Goal: Task Accomplishment & Management: Complete application form

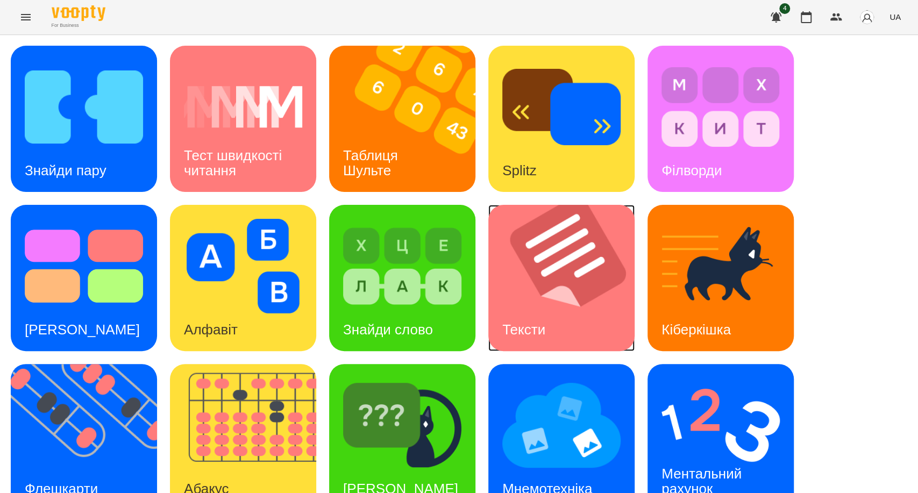
click at [535, 309] on div "Тексти" at bounding box center [523, 330] width 71 height 42
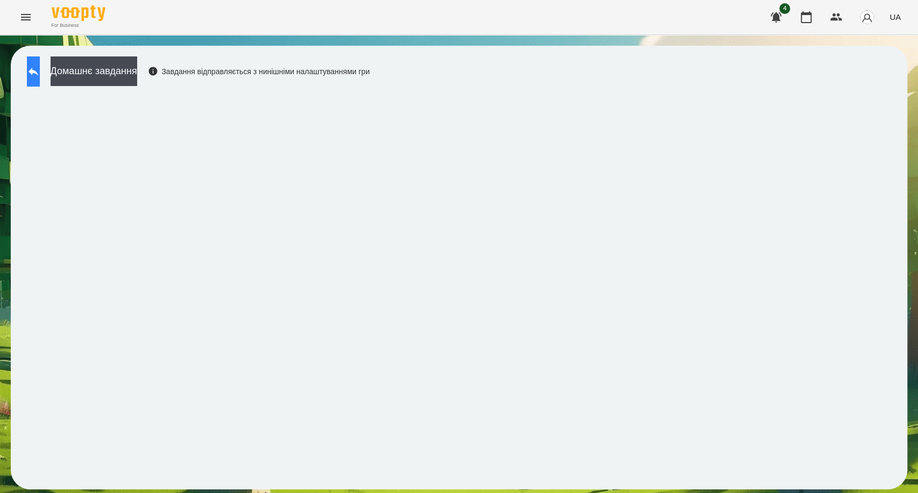
click at [39, 69] on icon at bounding box center [33, 71] width 13 height 13
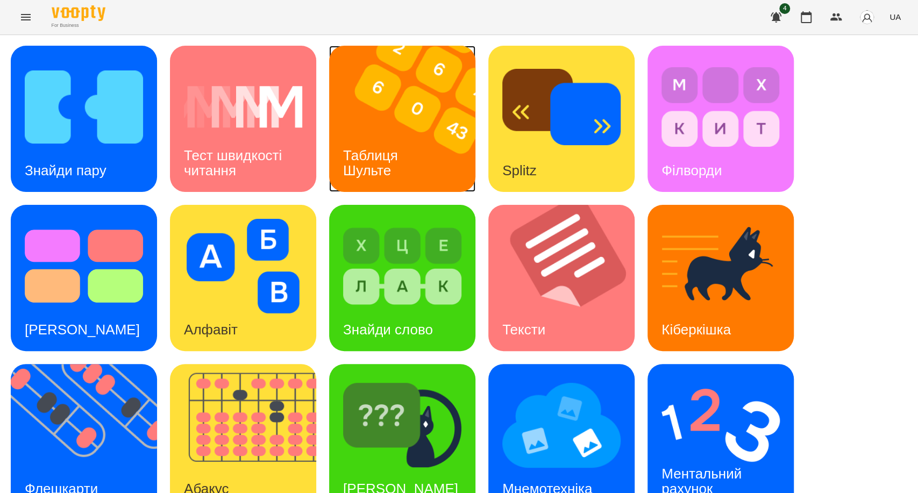
click at [394, 153] on h3 "Таблиця Шульте" at bounding box center [372, 162] width 59 height 31
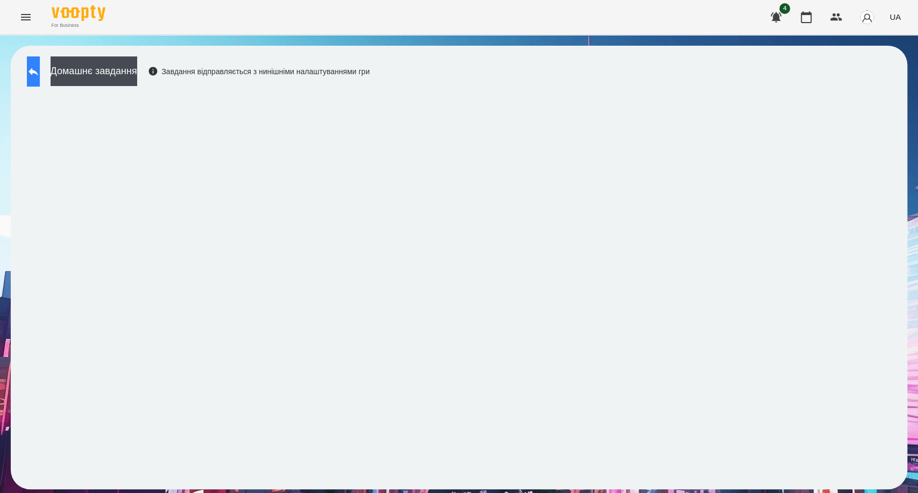
click at [40, 79] on button at bounding box center [33, 71] width 13 height 30
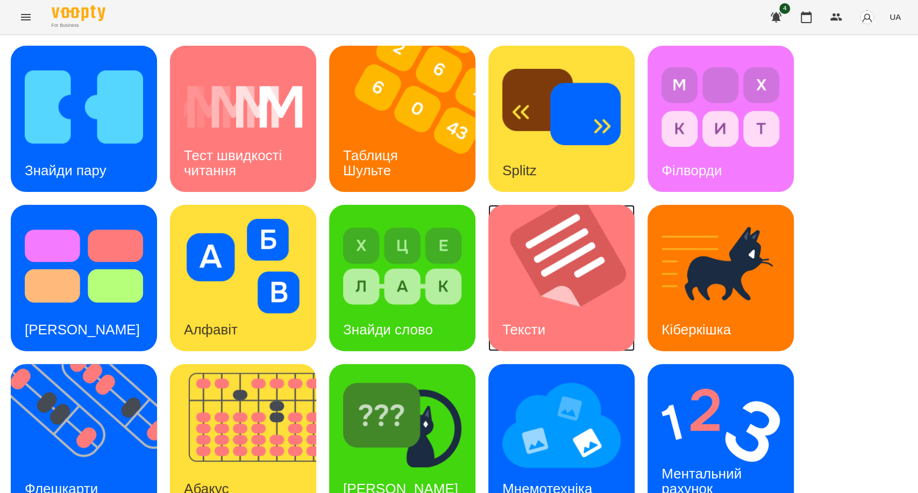
click at [524, 302] on img at bounding box center [568, 278] width 160 height 146
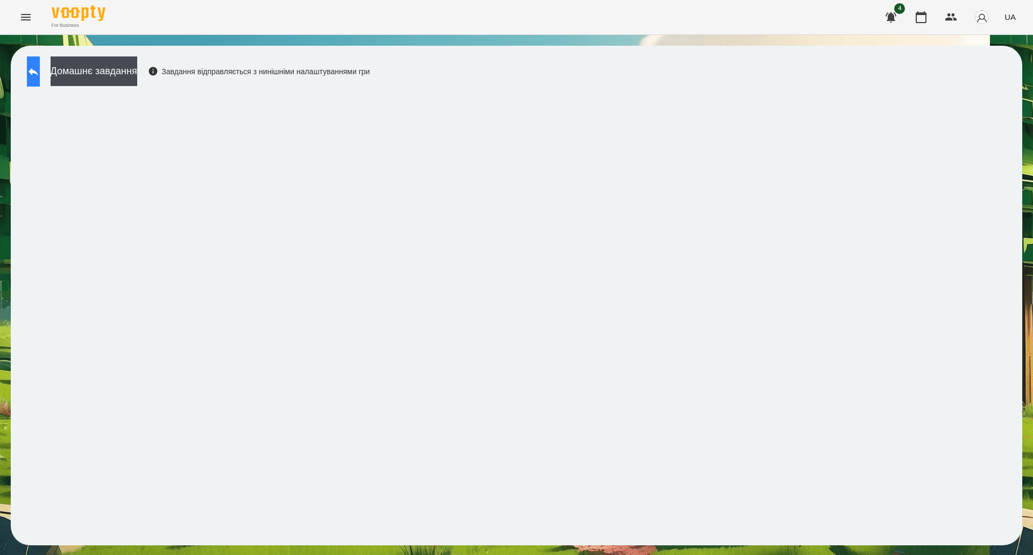
click at [40, 79] on button at bounding box center [33, 71] width 13 height 30
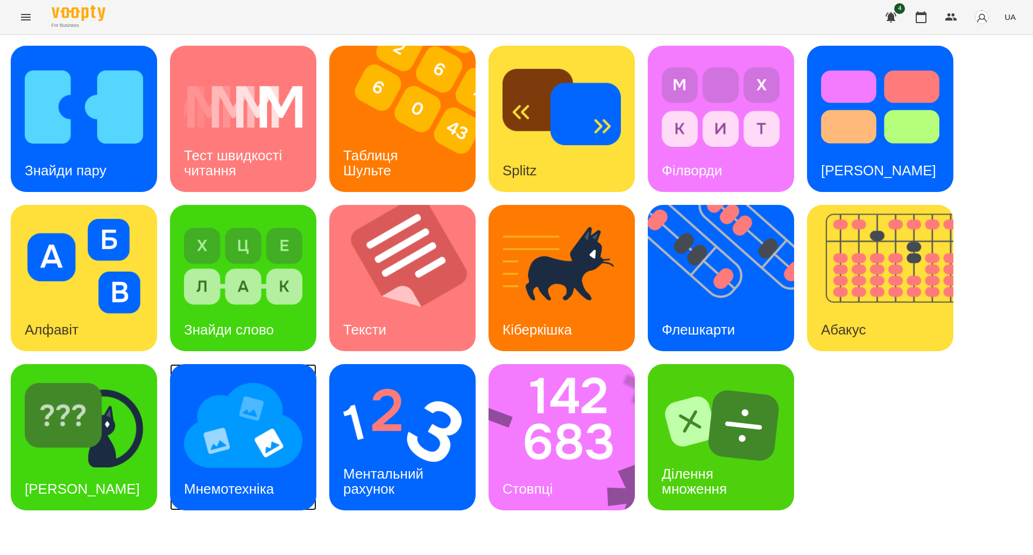
click at [250, 414] on img at bounding box center [243, 425] width 118 height 95
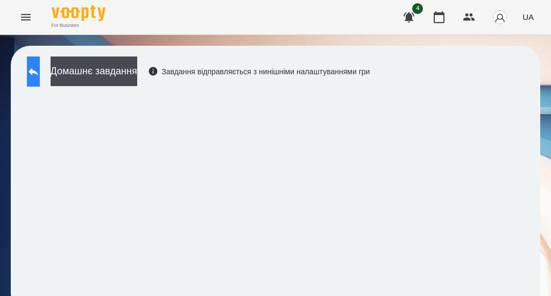
click at [40, 73] on icon at bounding box center [33, 71] width 13 height 13
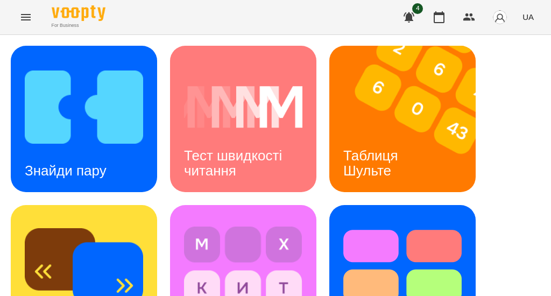
scroll to position [552, 0]
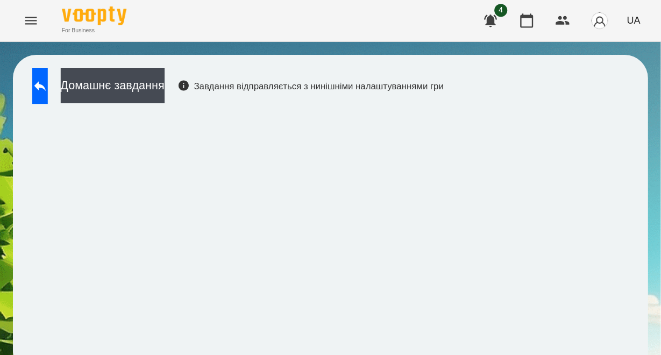
scroll to position [3, 0]
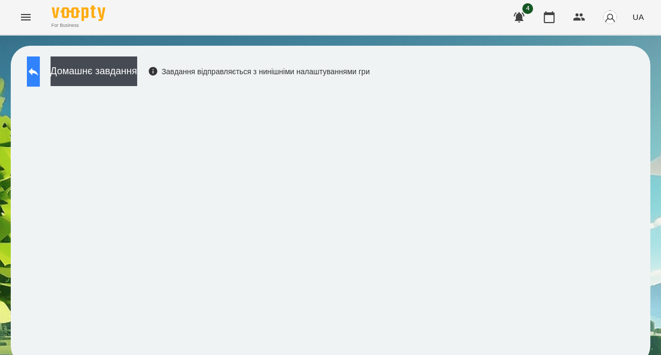
click at [40, 61] on button at bounding box center [33, 71] width 13 height 30
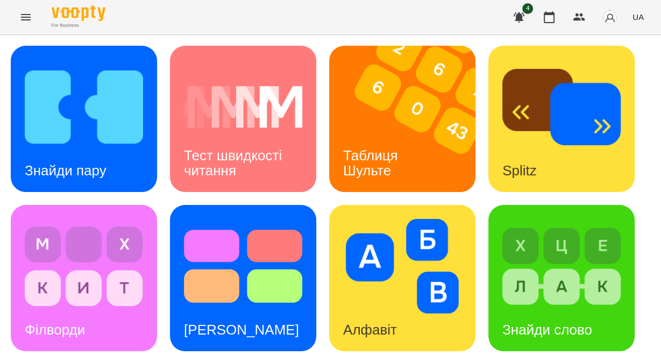
scroll to position [273, 0]
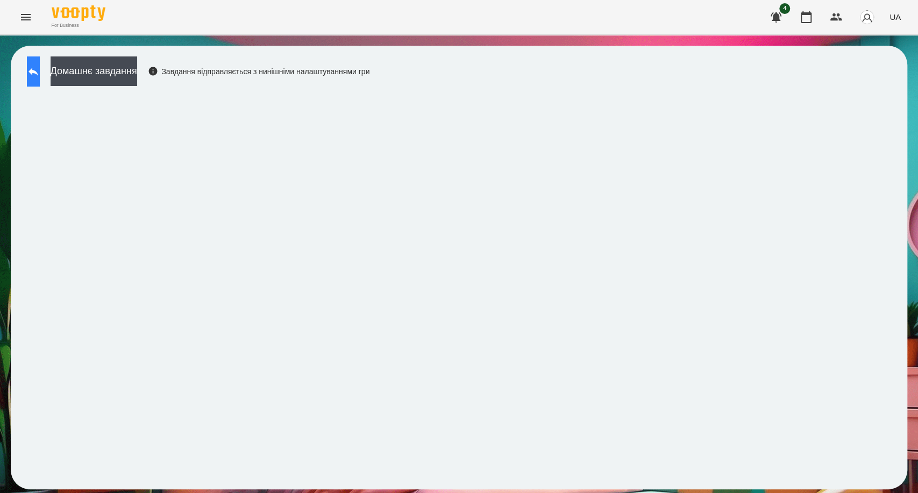
click at [40, 74] on icon at bounding box center [33, 71] width 13 height 13
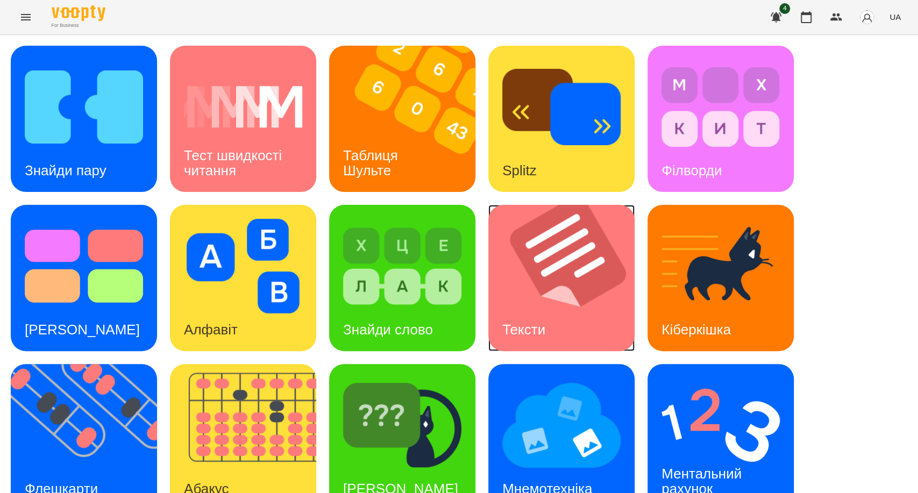
click at [519, 298] on img at bounding box center [568, 278] width 160 height 146
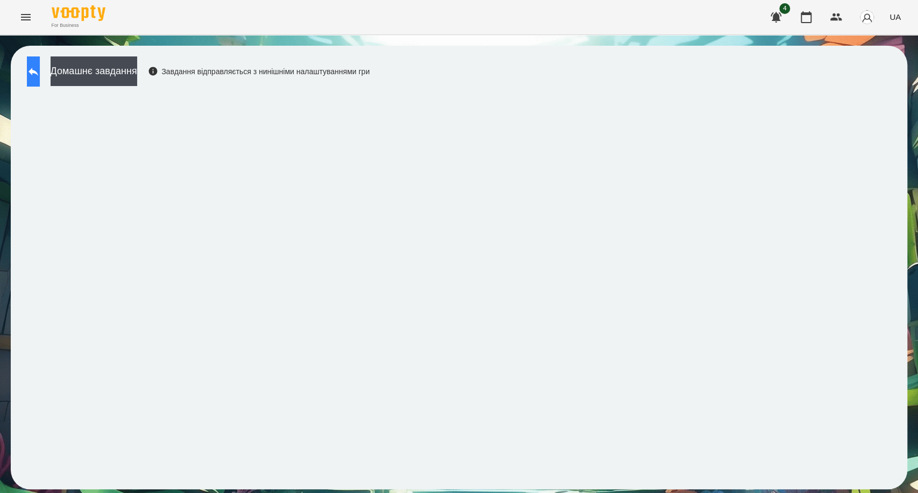
click at [40, 81] on button at bounding box center [33, 71] width 13 height 30
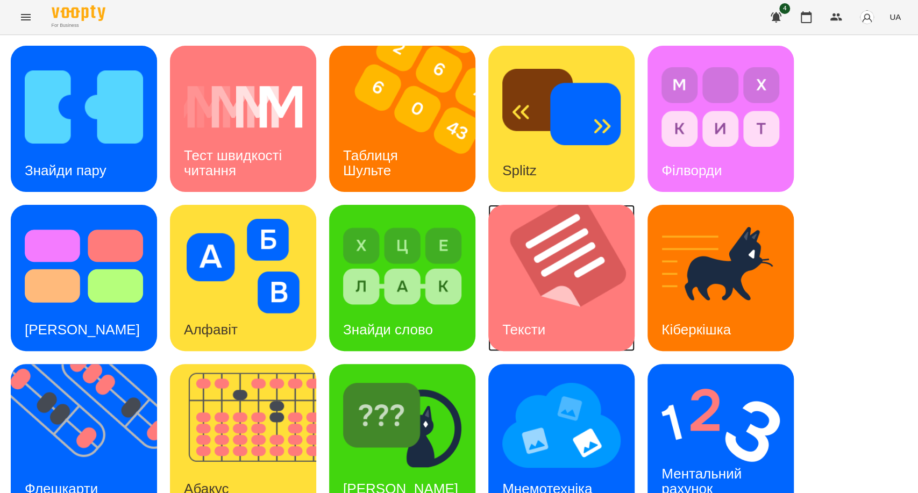
click at [554, 287] on img at bounding box center [568, 278] width 160 height 146
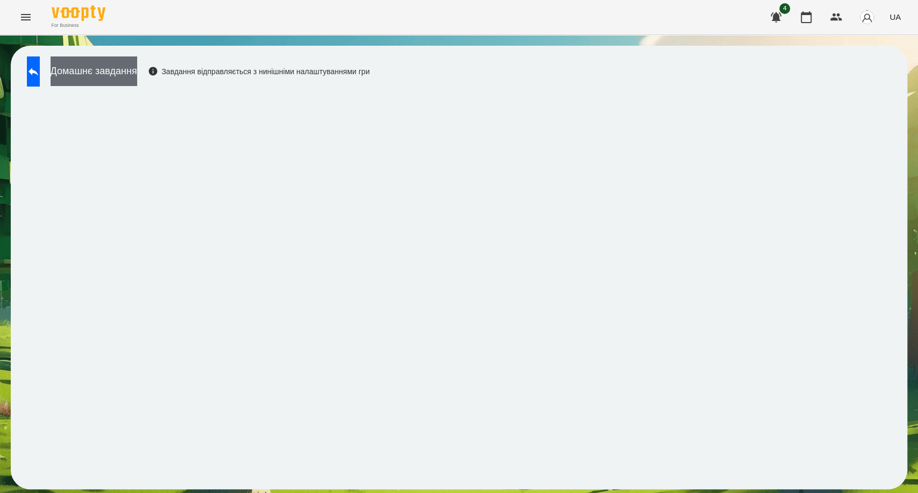
click at [132, 74] on button "Домашнє завдання" at bounding box center [94, 71] width 87 height 30
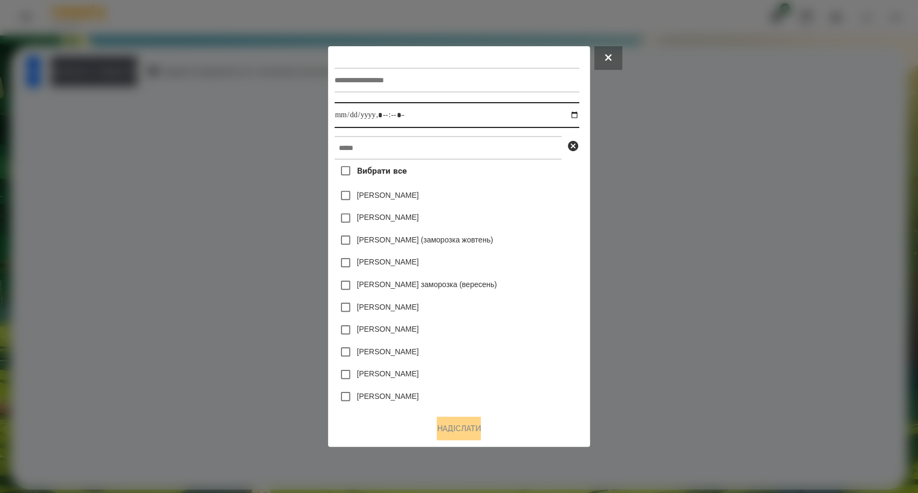
click at [578, 117] on input "datetime-local" at bounding box center [457, 115] width 245 height 26
type input "**********"
click at [534, 223] on div "[PERSON_NAME]" at bounding box center [457, 218] width 245 height 23
click at [406, 115] on input "datetime-local" at bounding box center [457, 115] width 245 height 26
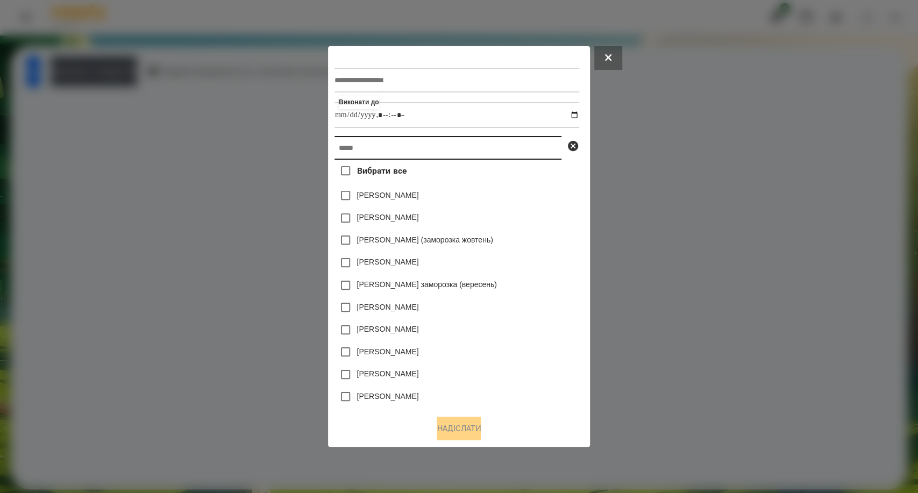
click at [383, 149] on input "text" at bounding box center [448, 148] width 227 height 24
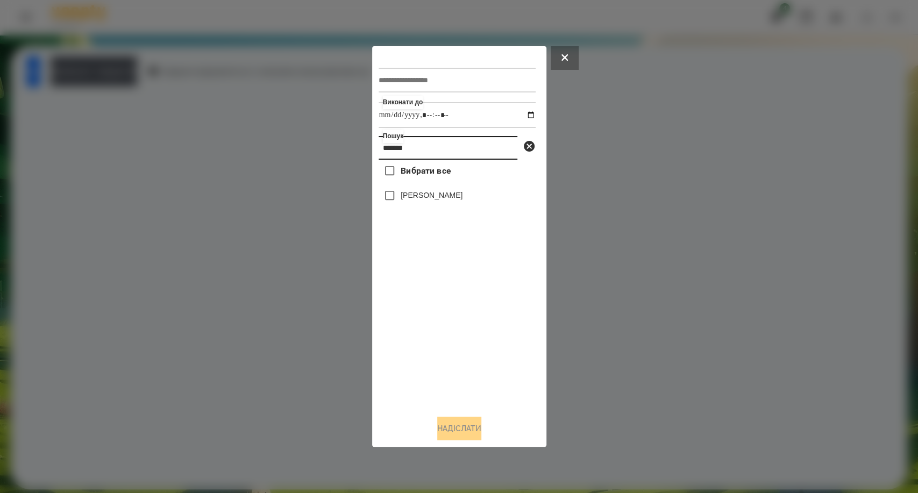
type input "*******"
click at [451, 428] on button "Надіслати" at bounding box center [459, 429] width 44 height 24
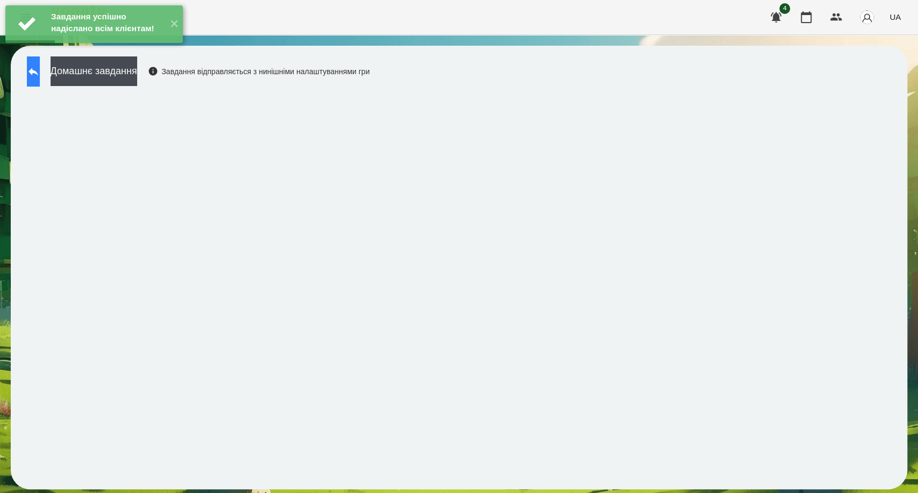
click at [38, 73] on icon at bounding box center [34, 72] width 10 height 8
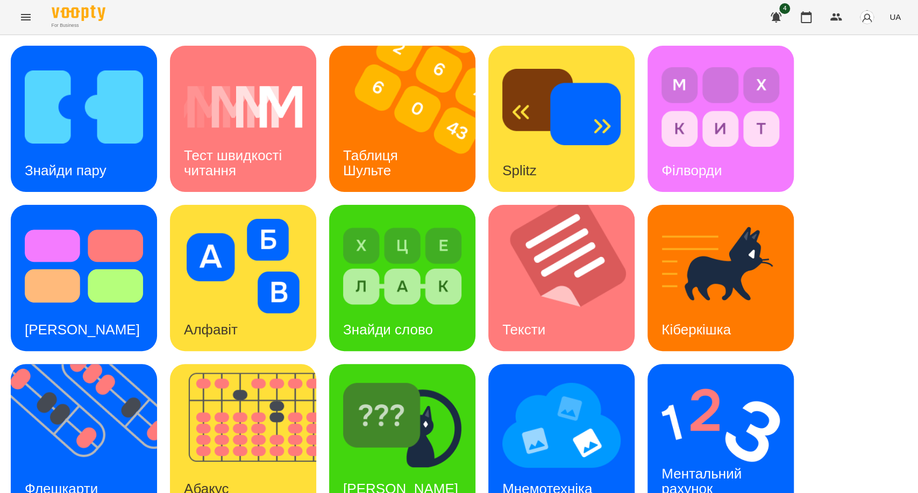
scroll to position [125, 0]
click at [353, 481] on h3 "[PERSON_NAME]" at bounding box center [400, 489] width 115 height 16
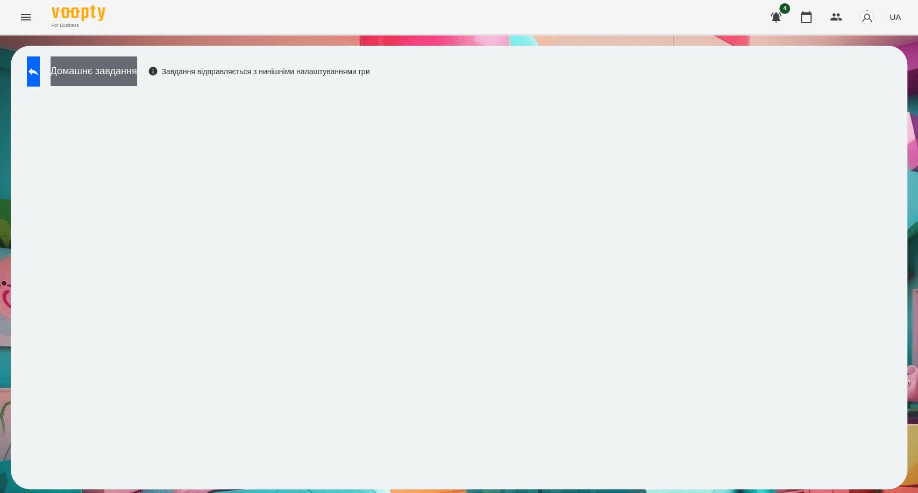
click at [115, 80] on button "Домашнє завдання" at bounding box center [94, 71] width 87 height 30
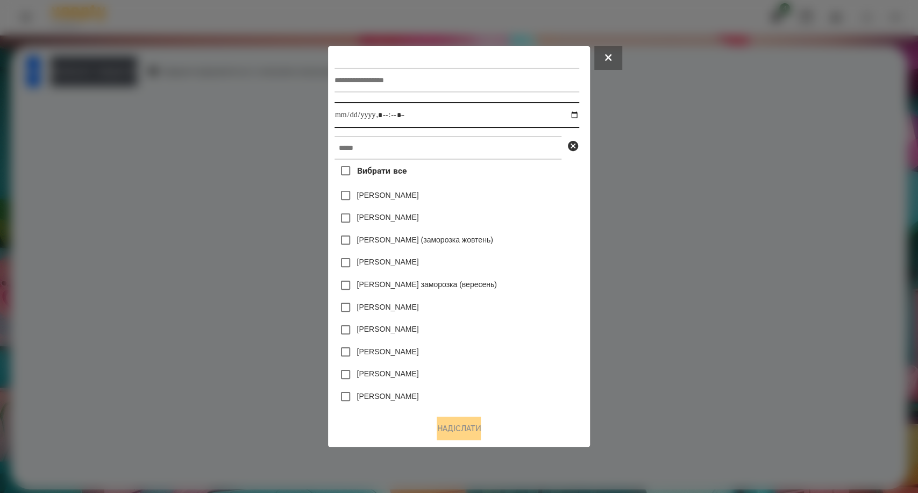
click at [430, 114] on input "datetime-local" at bounding box center [457, 115] width 245 height 26
click at [575, 114] on input "datetime-local" at bounding box center [457, 115] width 245 height 26
type input "**********"
click at [520, 230] on div "[PERSON_NAME]" at bounding box center [457, 218] width 245 height 23
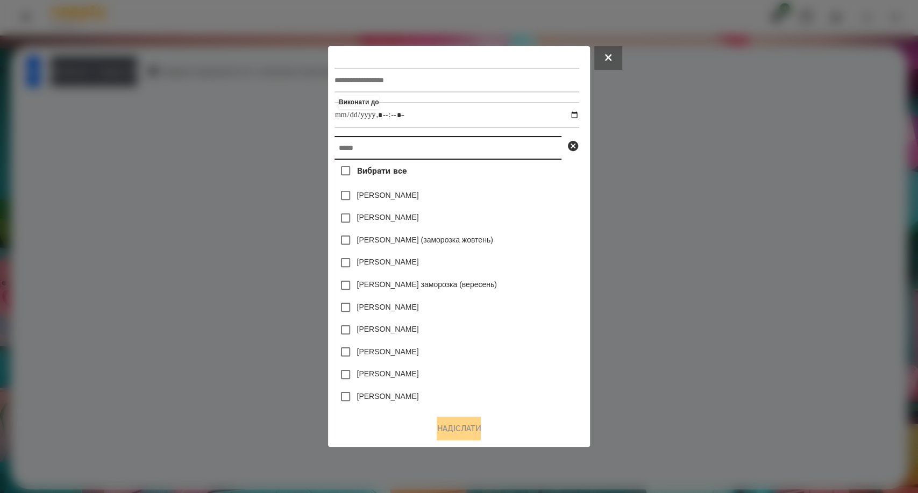
click at [349, 151] on input "text" at bounding box center [448, 148] width 227 height 24
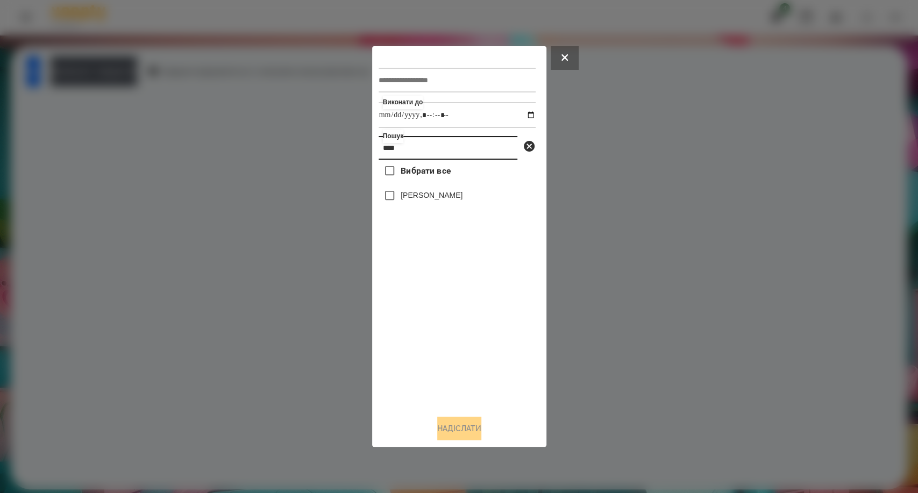
type input "****"
click at [444, 436] on button "Надіслати" at bounding box center [459, 429] width 44 height 24
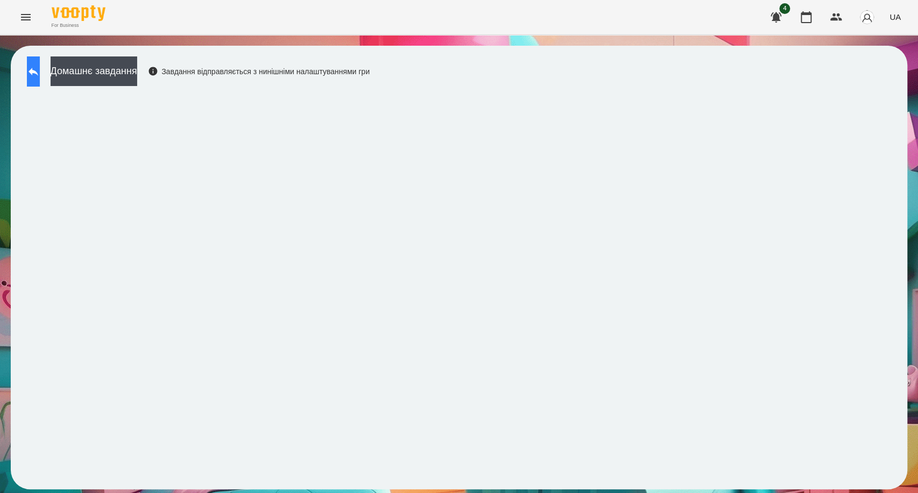
click at [38, 70] on icon at bounding box center [34, 72] width 10 height 8
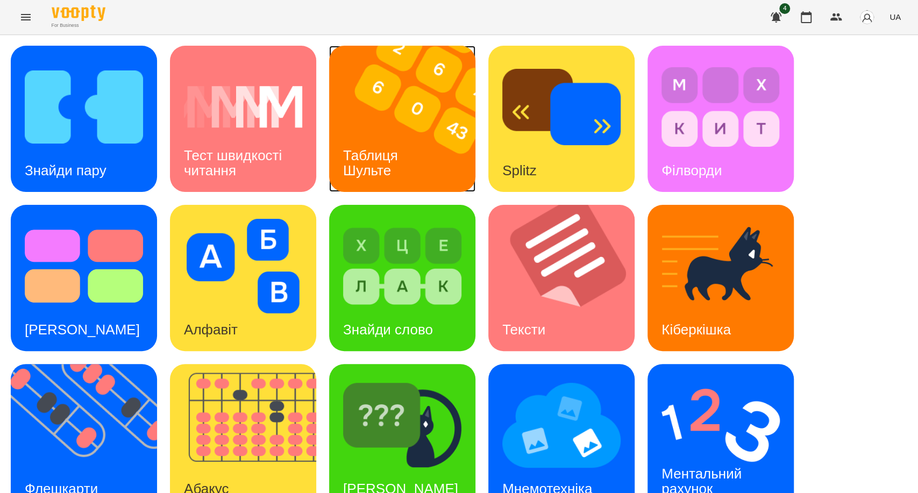
click at [392, 137] on div "Таблиця Шульте" at bounding box center [372, 163] width 87 height 58
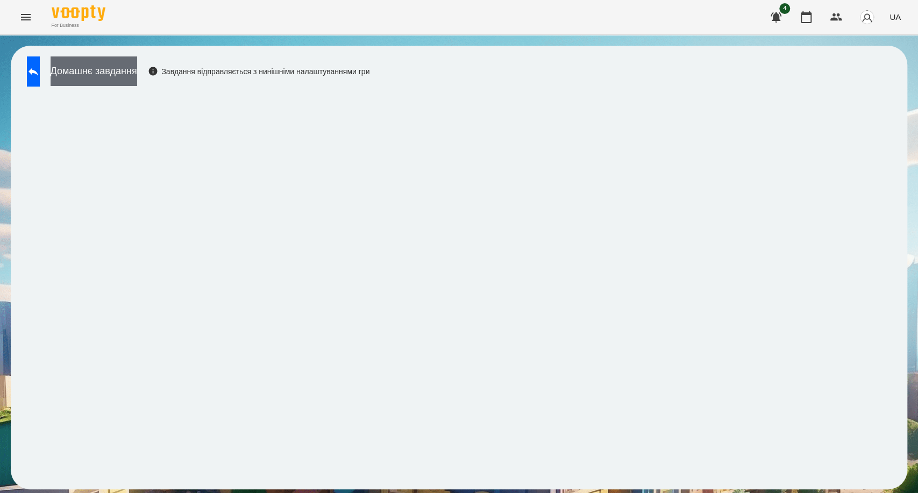
click at [115, 79] on button "Домашнє завдання" at bounding box center [94, 71] width 87 height 30
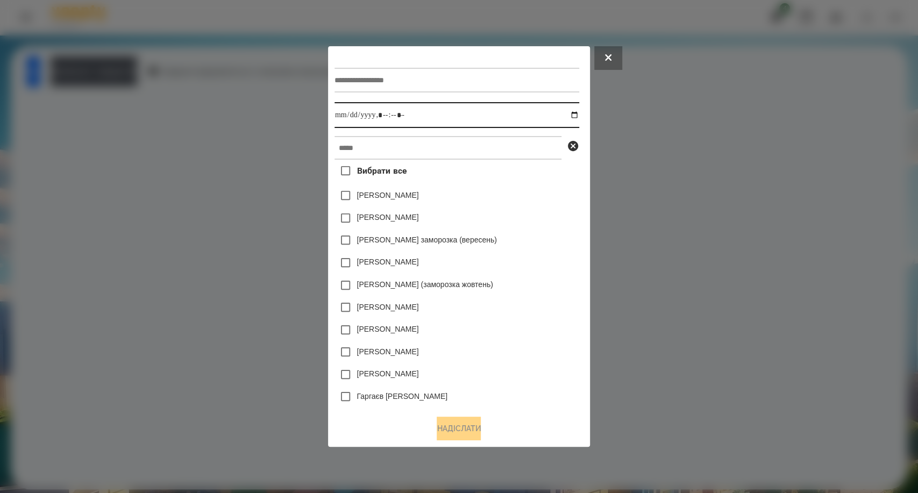
click at [423, 116] on input "datetime-local" at bounding box center [457, 115] width 245 height 26
click at [575, 117] on input "datetime-local" at bounding box center [457, 115] width 245 height 26
click at [403, 118] on input "datetime-local" at bounding box center [457, 115] width 245 height 26
click at [575, 114] on input "datetime-local" at bounding box center [457, 115] width 245 height 26
type input "**********"
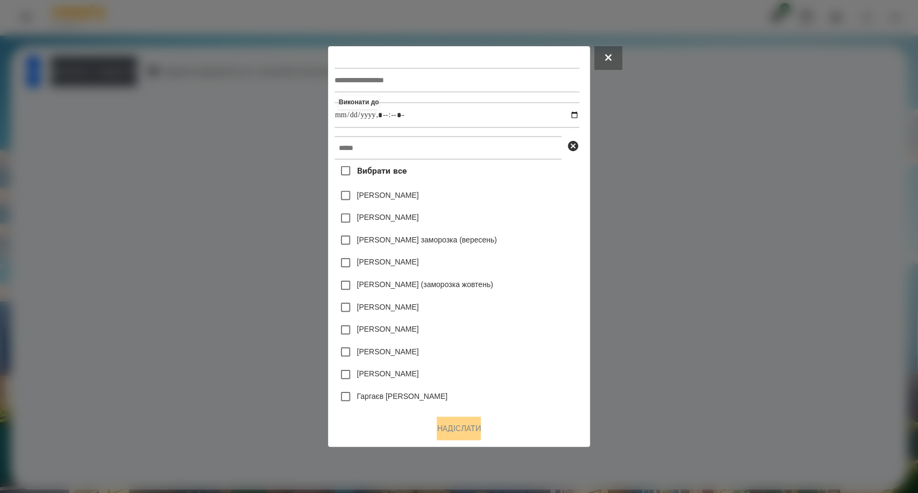
click at [522, 203] on div "[PERSON_NAME]" at bounding box center [457, 196] width 245 height 23
click at [355, 154] on input "text" at bounding box center [448, 148] width 227 height 24
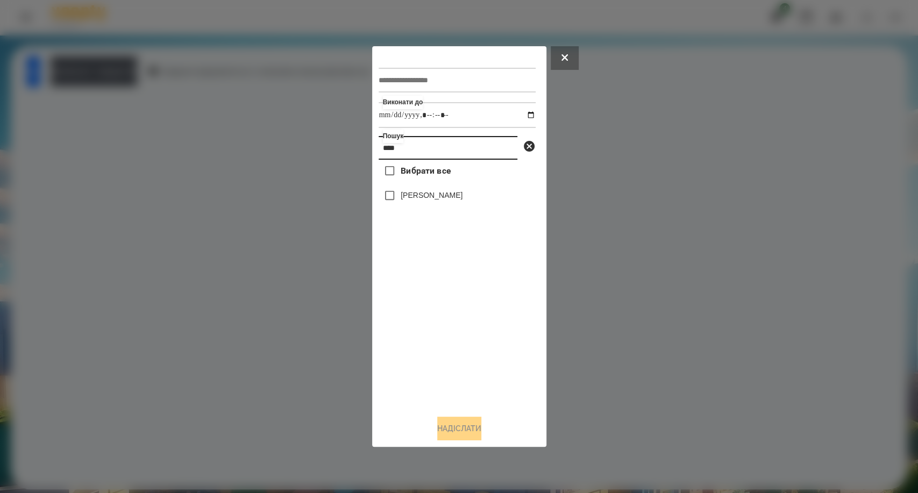
type input "****"
click at [442, 429] on button "Надіслати" at bounding box center [459, 429] width 44 height 24
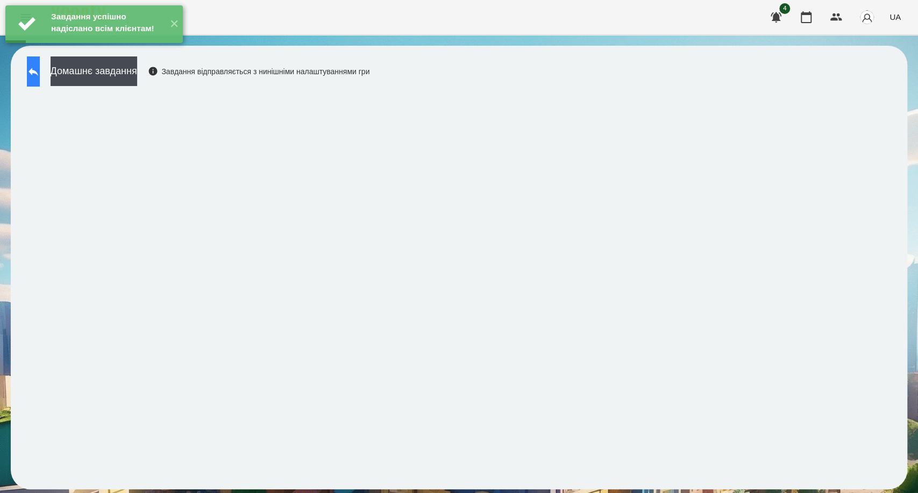
click at [36, 72] on button at bounding box center [33, 71] width 13 height 30
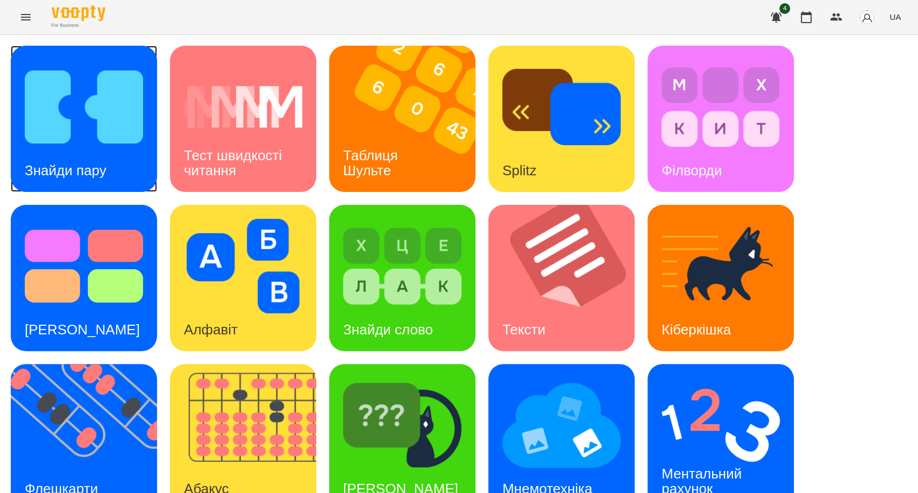
click at [65, 127] on img at bounding box center [84, 107] width 118 height 95
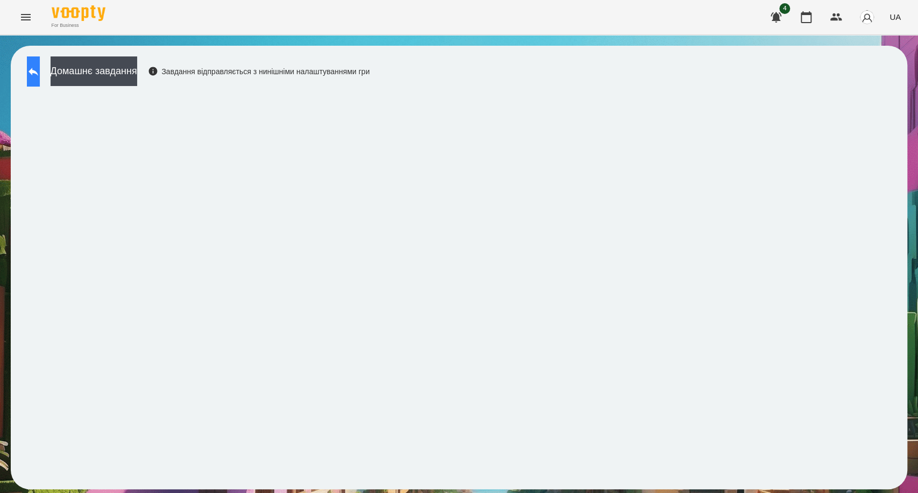
click at [40, 73] on icon at bounding box center [33, 71] width 13 height 13
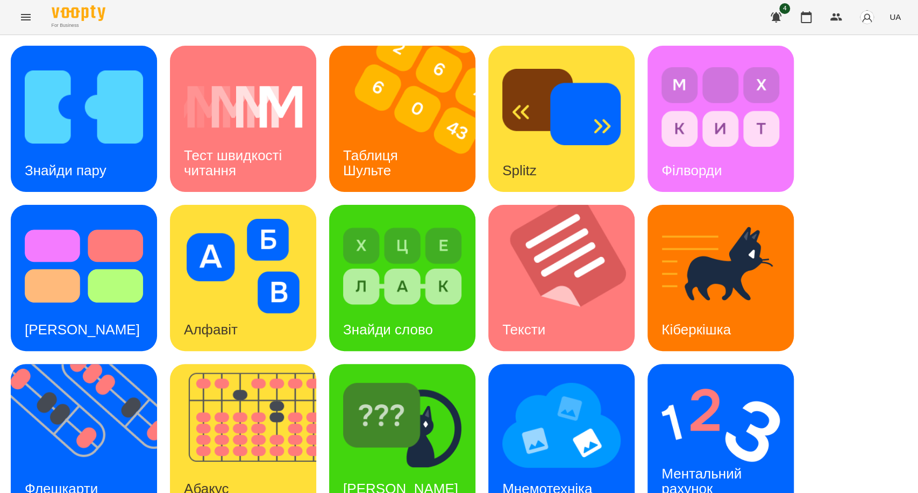
scroll to position [176, 0]
click at [575, 378] on img at bounding box center [561, 425] width 118 height 95
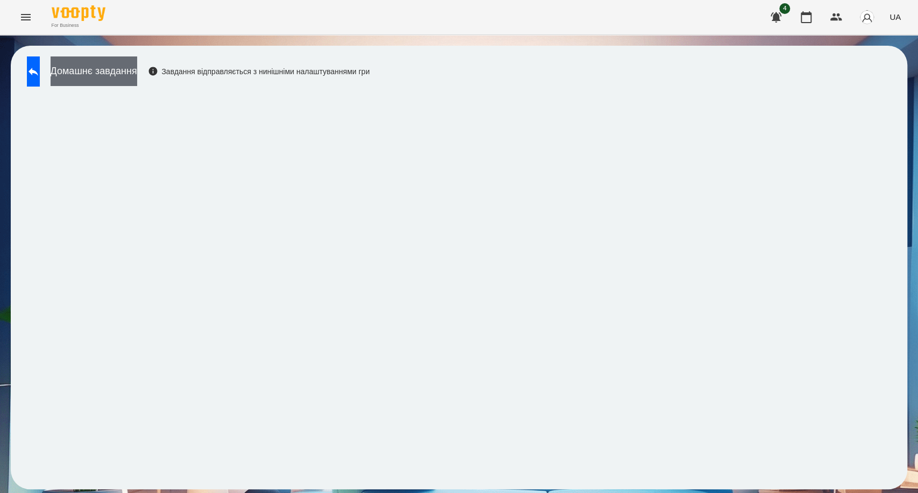
click at [137, 75] on button "Домашнє завдання" at bounding box center [94, 71] width 87 height 30
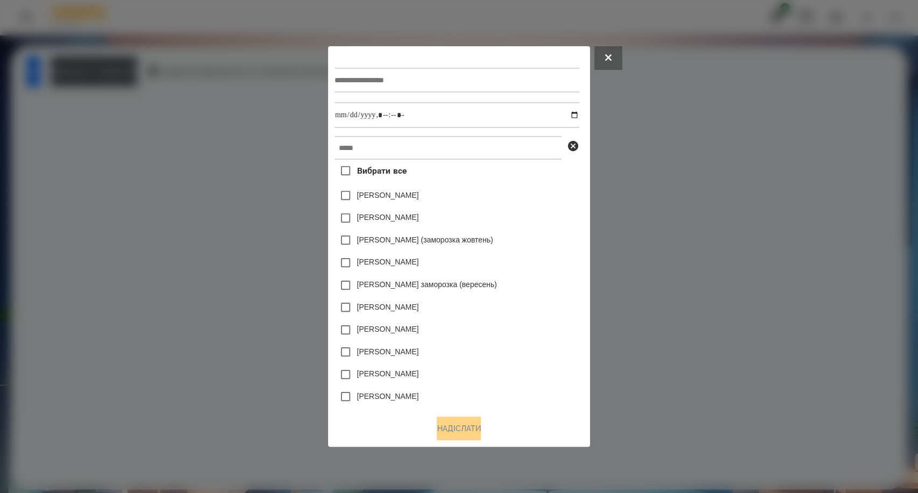
click at [622, 56] on button at bounding box center [608, 58] width 28 height 24
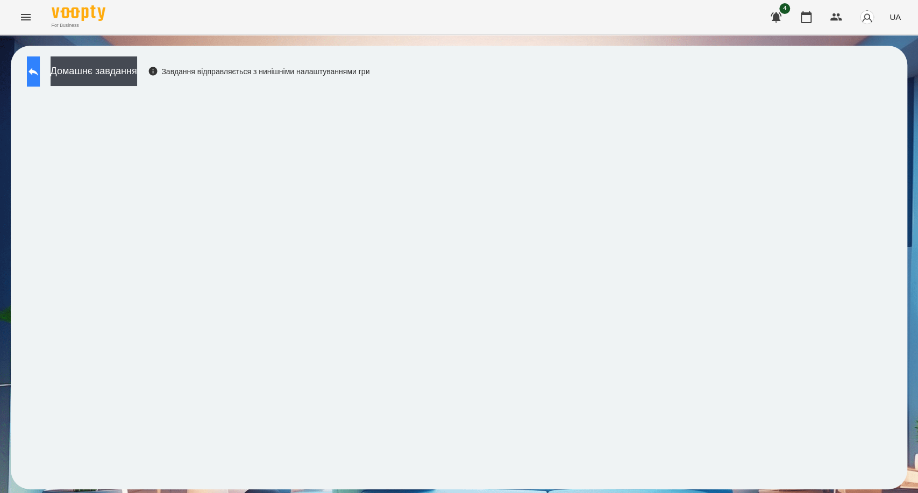
click at [40, 76] on icon at bounding box center [33, 71] width 13 height 13
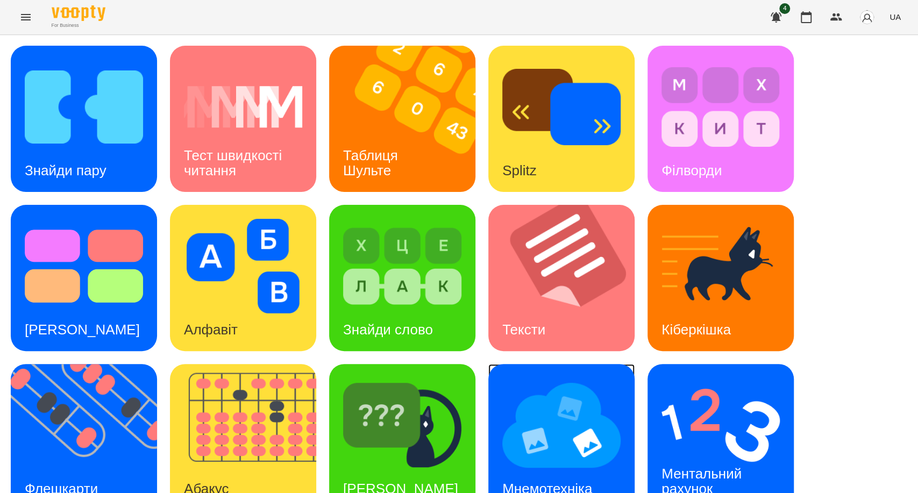
click at [523, 427] on img at bounding box center [561, 425] width 118 height 95
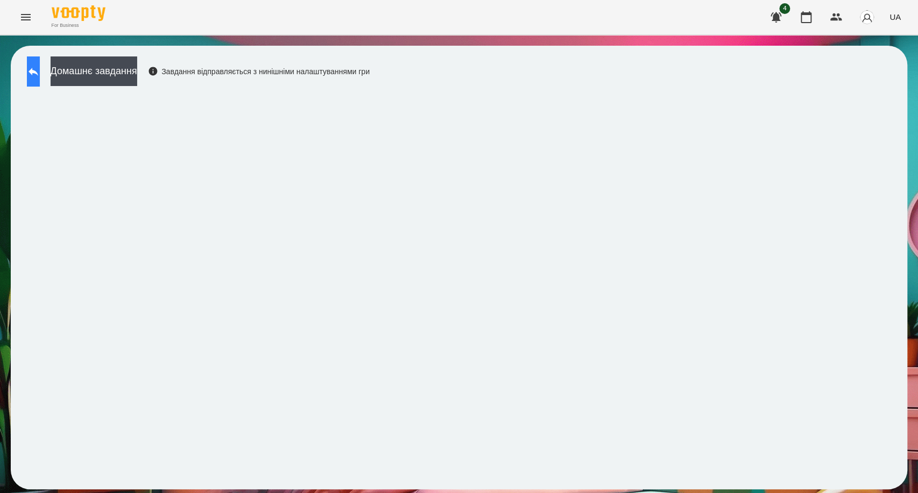
click at [40, 81] on button at bounding box center [33, 71] width 13 height 30
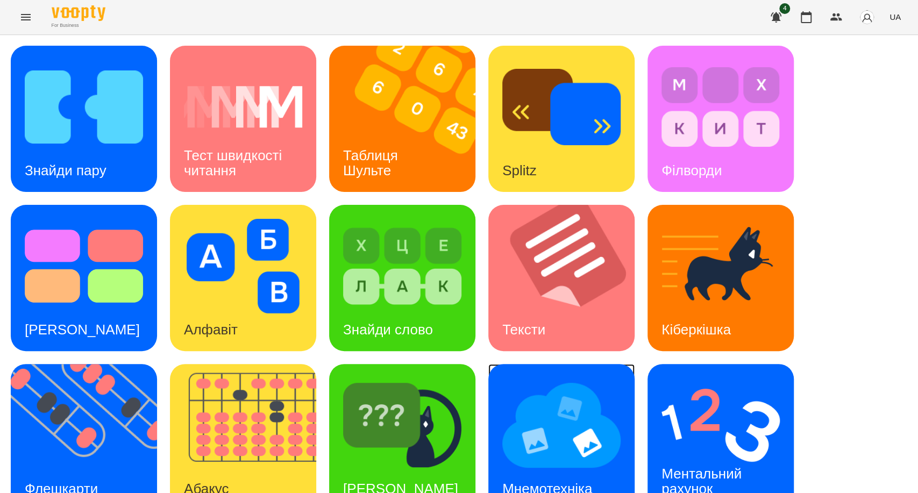
click at [505, 429] on img at bounding box center [561, 425] width 118 height 95
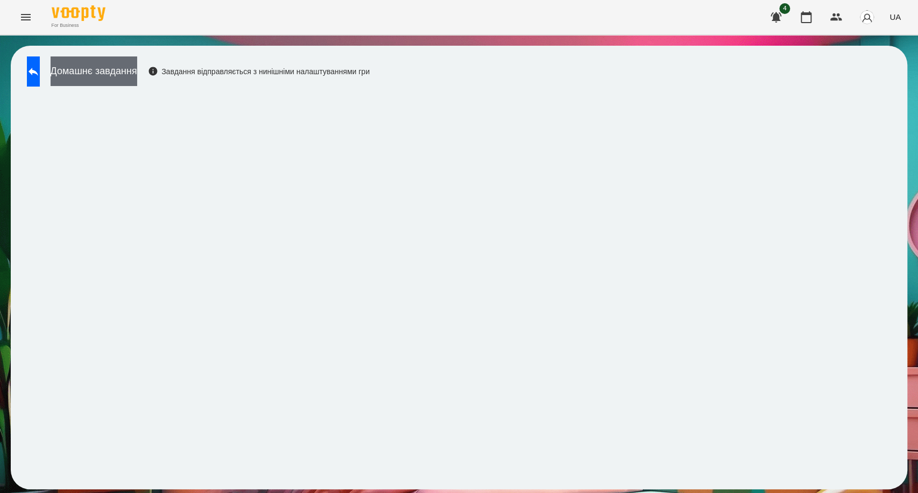
click at [137, 75] on button "Домашнє завдання" at bounding box center [94, 71] width 87 height 30
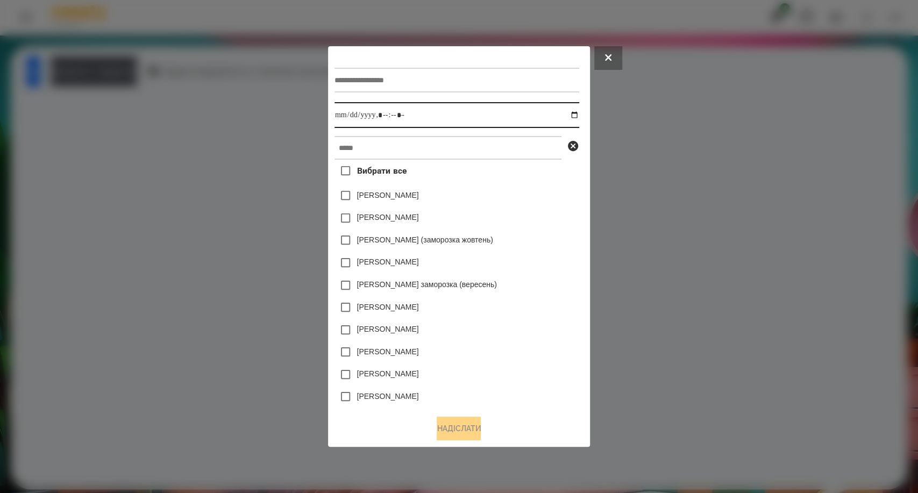
click at [451, 118] on input "datetime-local" at bounding box center [457, 115] width 245 height 26
click at [578, 115] on input "datetime-local" at bounding box center [457, 115] width 245 height 26
type input "**********"
click at [519, 200] on div "[PERSON_NAME]" at bounding box center [457, 196] width 245 height 23
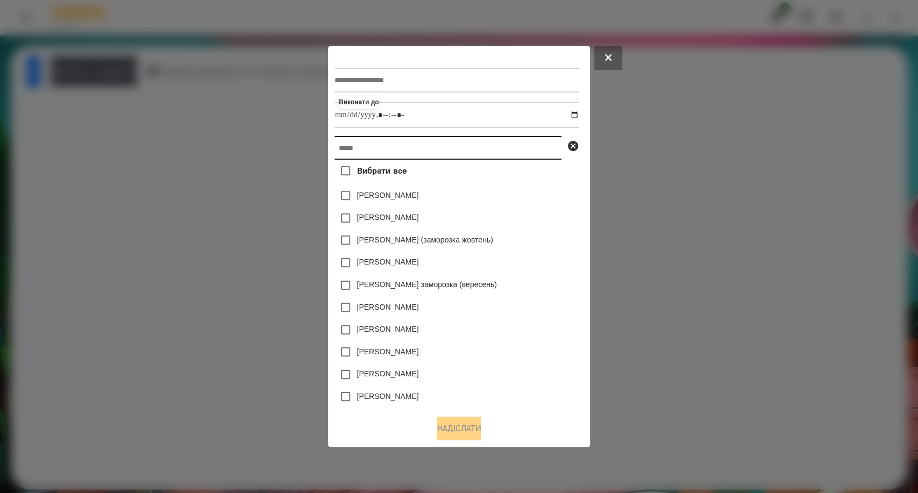
click at [353, 154] on input "text" at bounding box center [448, 148] width 227 height 24
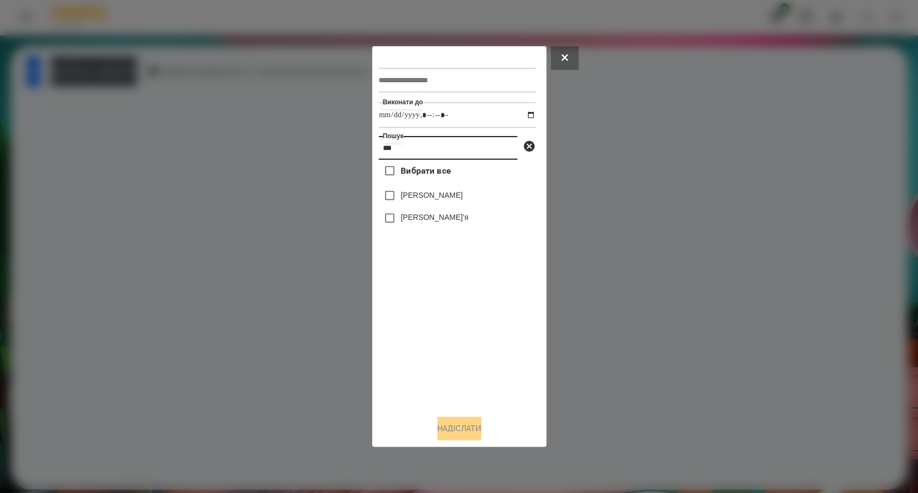
type input "***"
click at [464, 424] on button "Надіслати" at bounding box center [459, 429] width 44 height 24
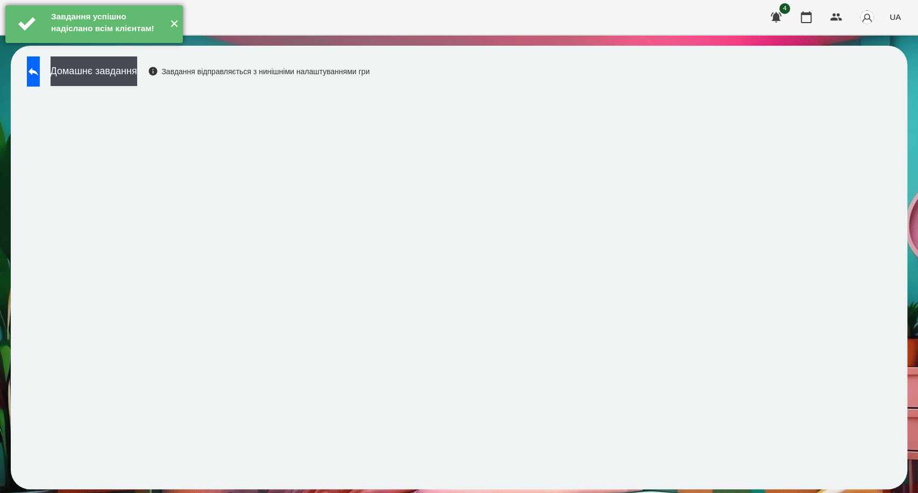
click at [174, 32] on button "✕" at bounding box center [174, 24] width 18 height 38
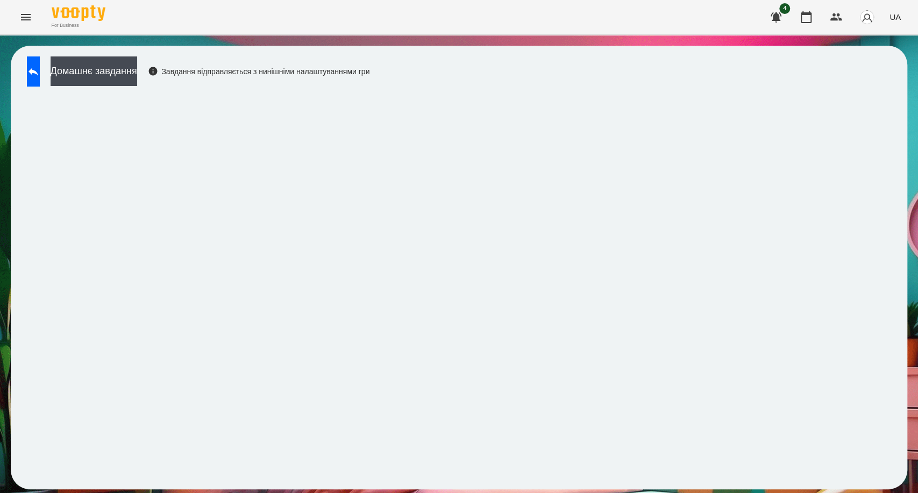
click at [26, 13] on icon "Menu" at bounding box center [25, 17] width 13 height 13
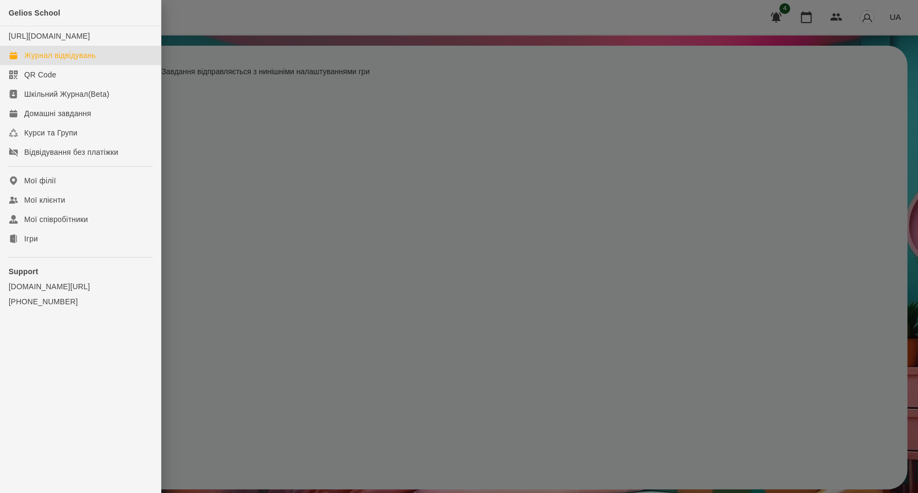
click at [39, 61] on div "Журнал відвідувань" at bounding box center [60, 55] width 72 height 11
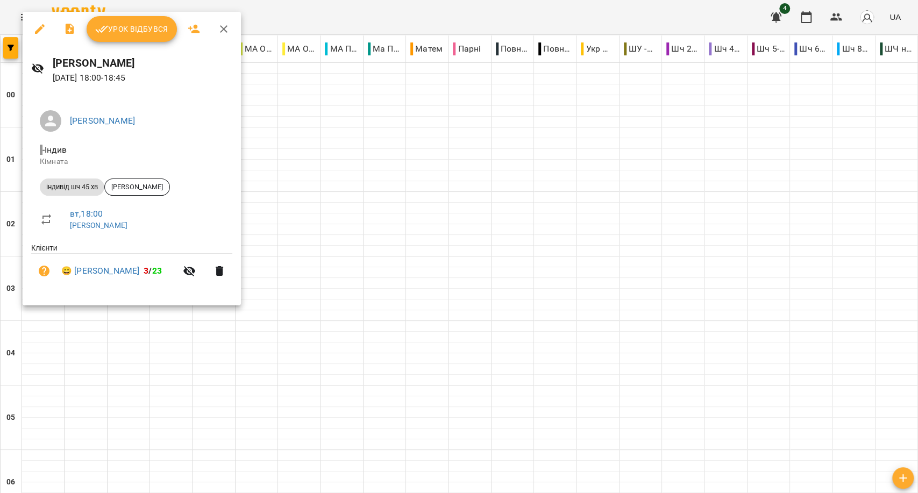
click at [117, 32] on span "Урок відбувся" at bounding box center [131, 29] width 73 height 13
